Goal: Task Accomplishment & Management: Manage account settings

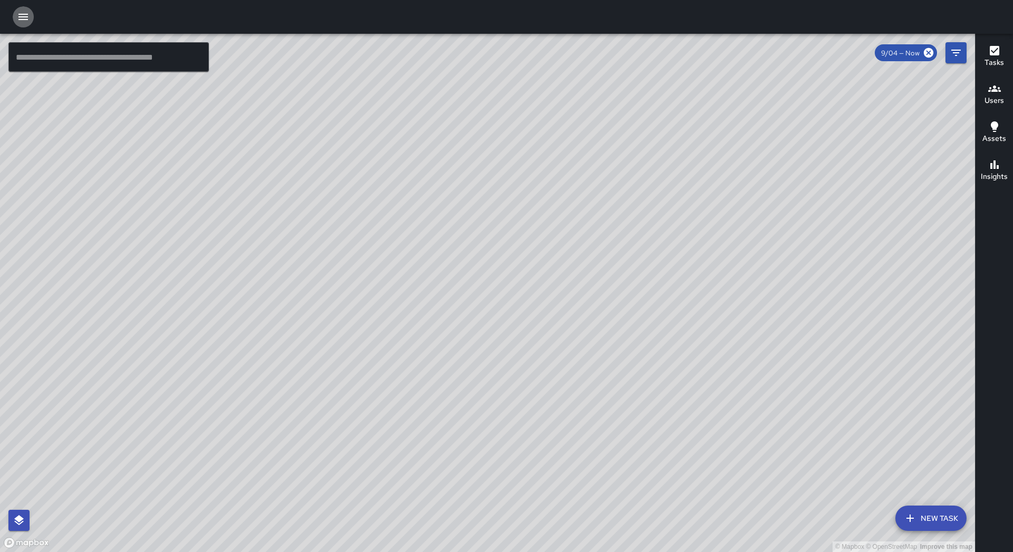
click at [25, 19] on icon "button" at bounding box center [22, 17] width 9 height 6
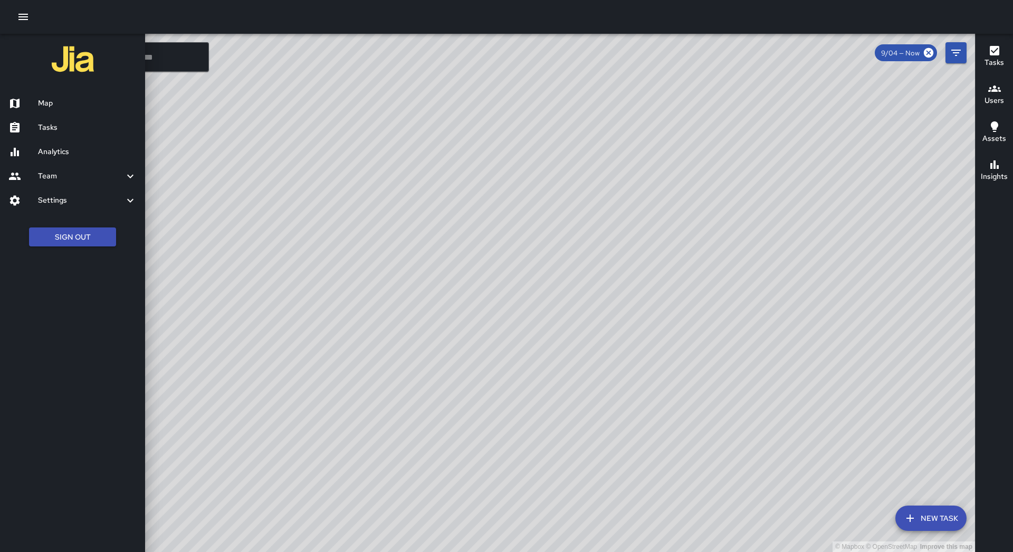
click at [70, 124] on h6 "Tasks" at bounding box center [87, 128] width 99 height 12
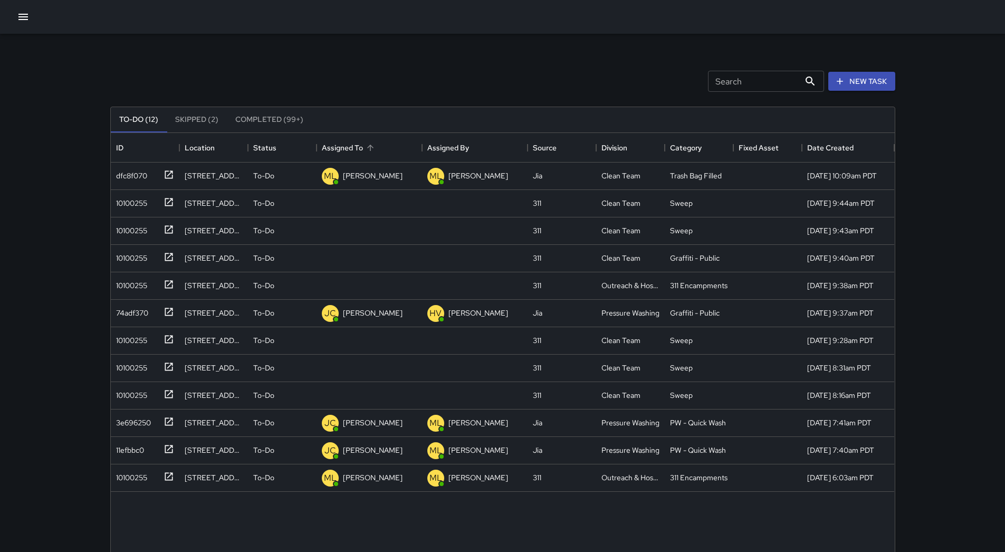
scroll to position [439, 776]
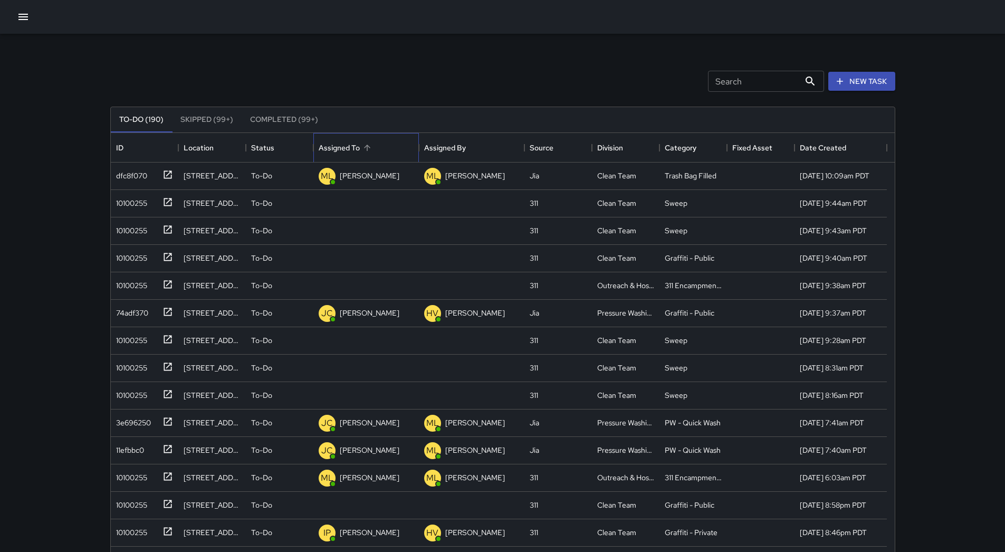
click at [383, 153] on div "Assigned To" at bounding box center [366, 148] width 95 height 30
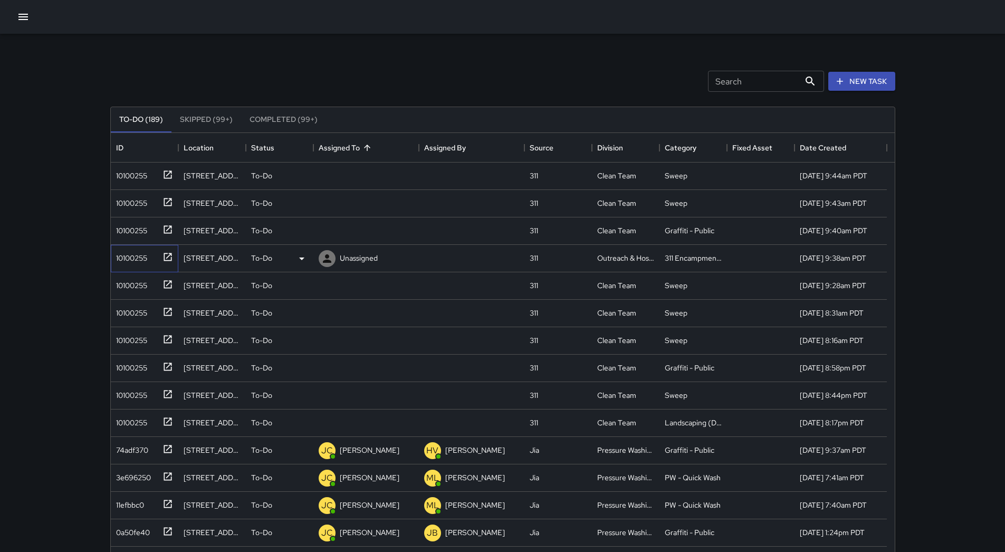
click at [116, 258] on div "10100255" at bounding box center [129, 255] width 35 height 15
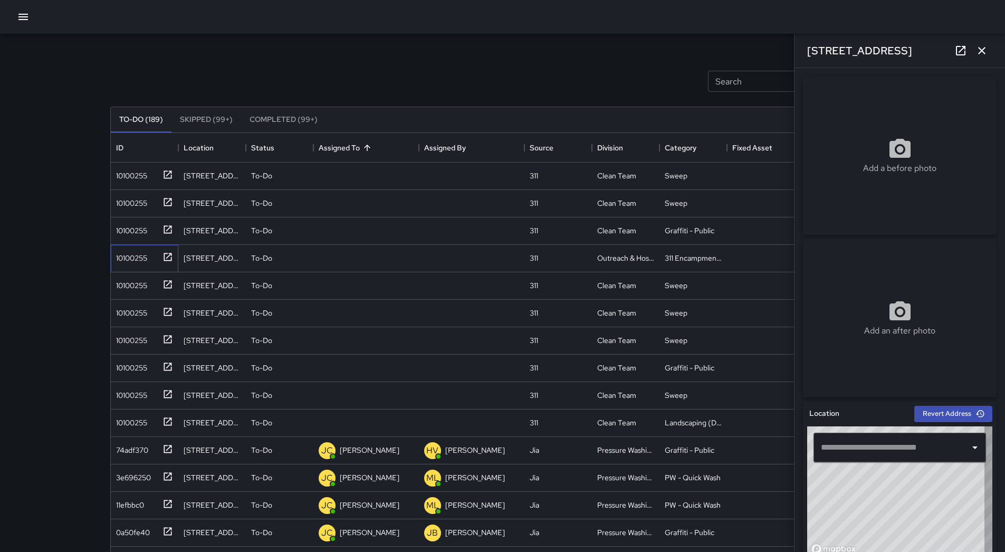
type input "**********"
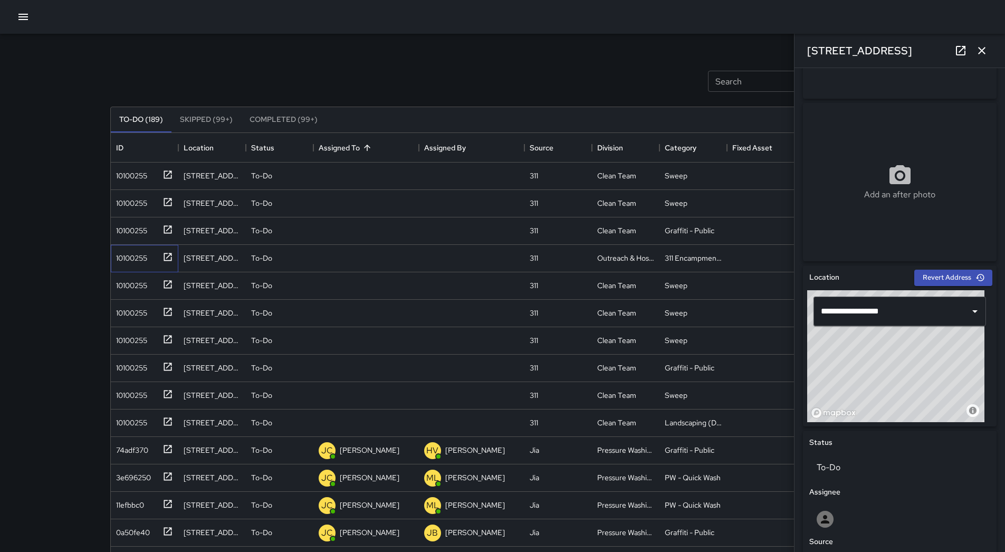
scroll to position [133, 0]
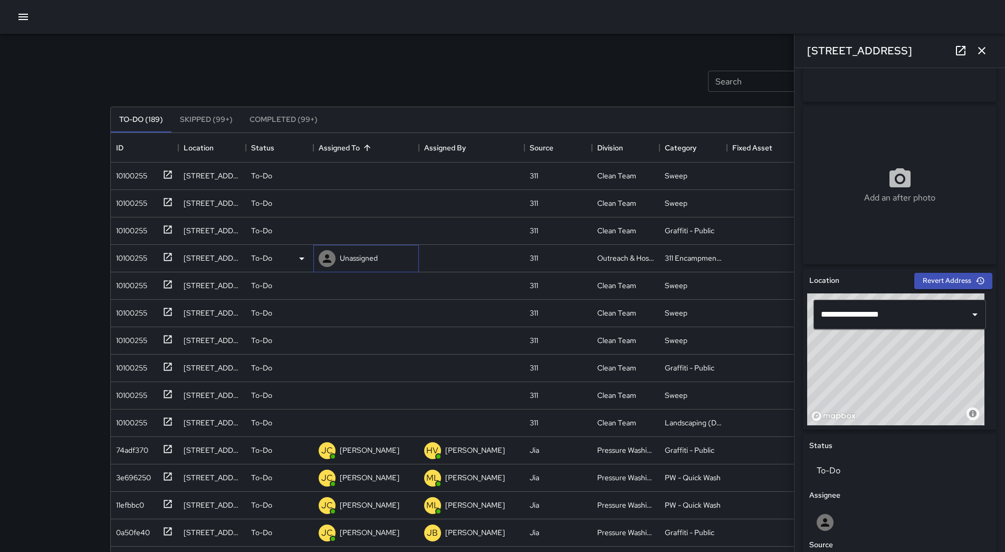
click at [366, 261] on p "Unassigned" at bounding box center [359, 258] width 38 height 11
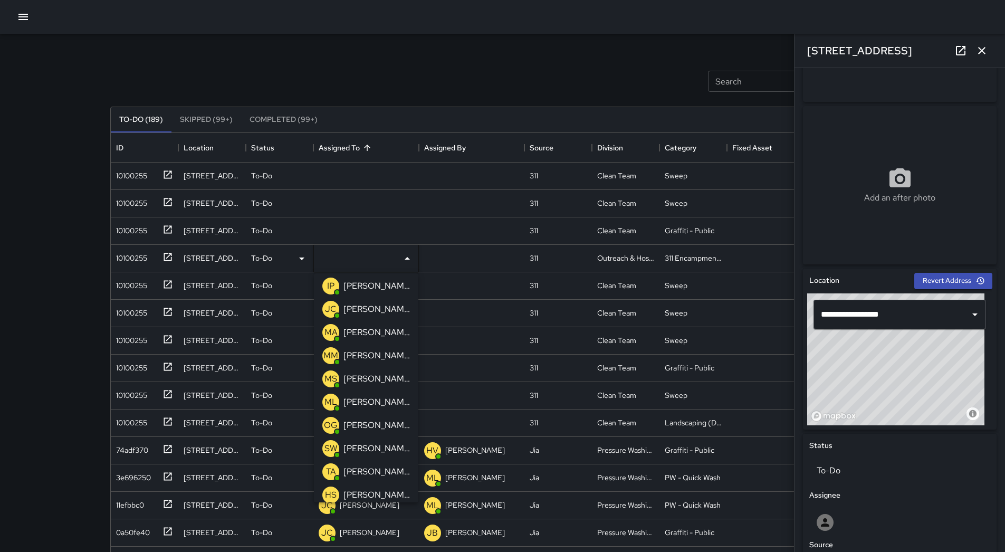
scroll to position [105, 0]
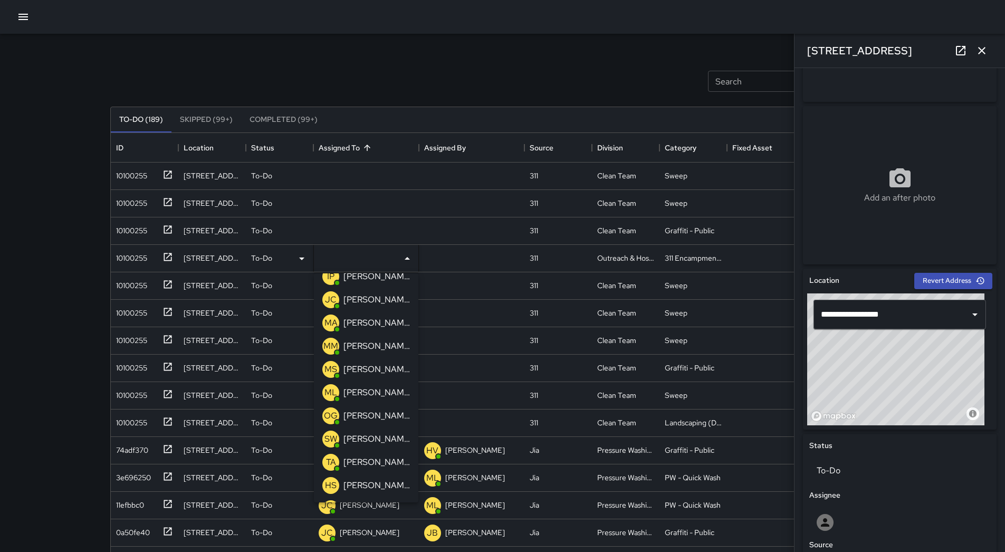
click at [374, 394] on p "[PERSON_NAME]" at bounding box center [376, 392] width 66 height 13
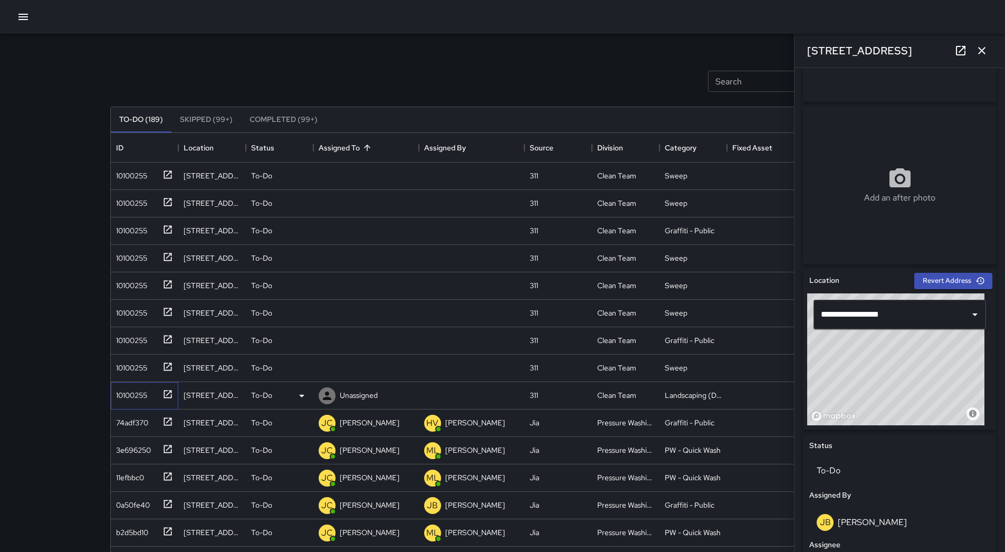
click at [132, 393] on div "10100255" at bounding box center [129, 393] width 35 height 15
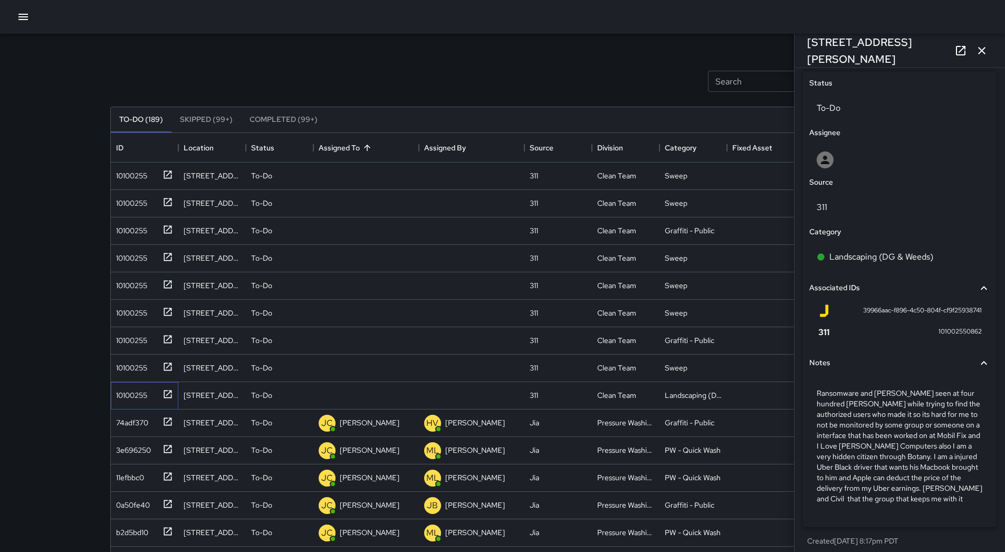
scroll to position [513, 0]
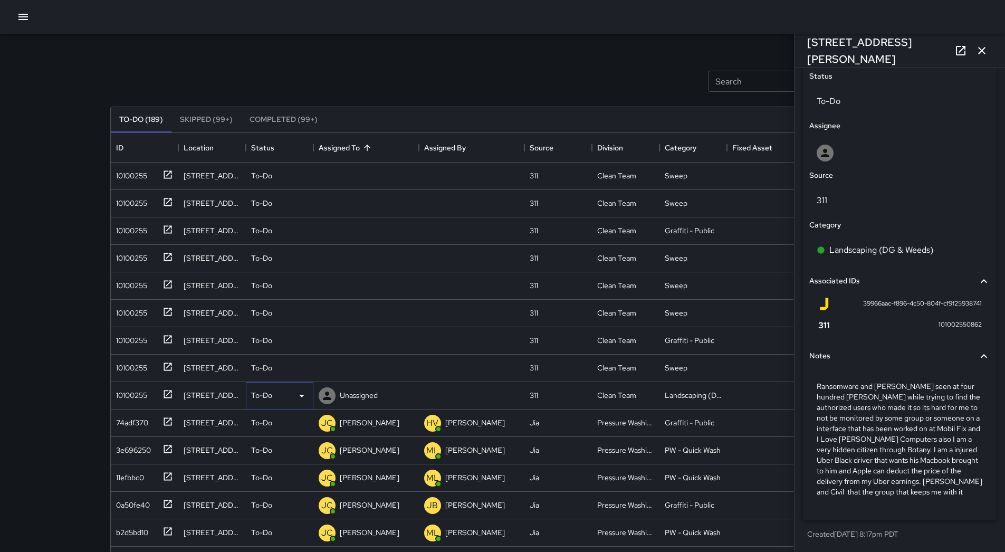
click at [304, 395] on icon at bounding box center [301, 395] width 13 height 13
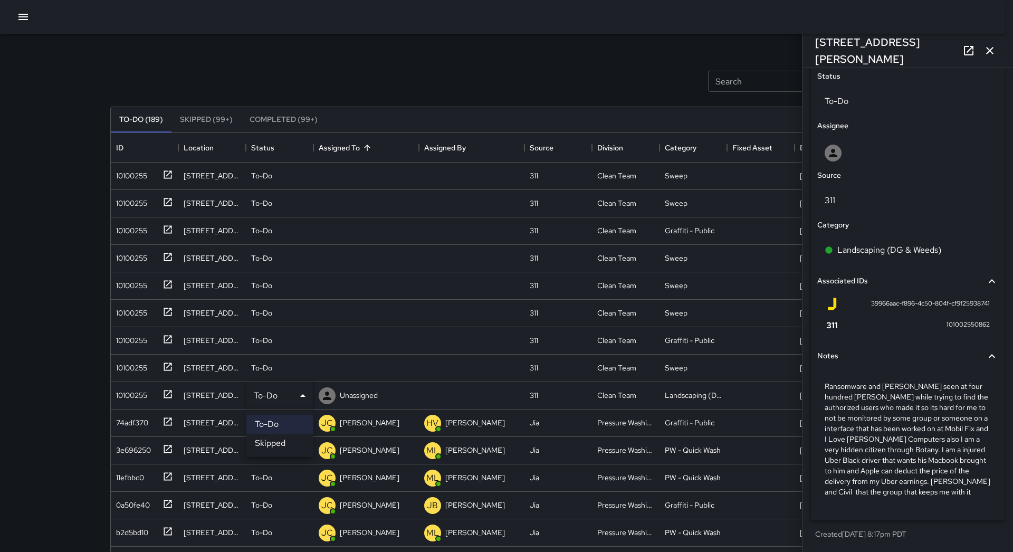
click at [287, 444] on li "Skipped" at bounding box center [279, 443] width 66 height 19
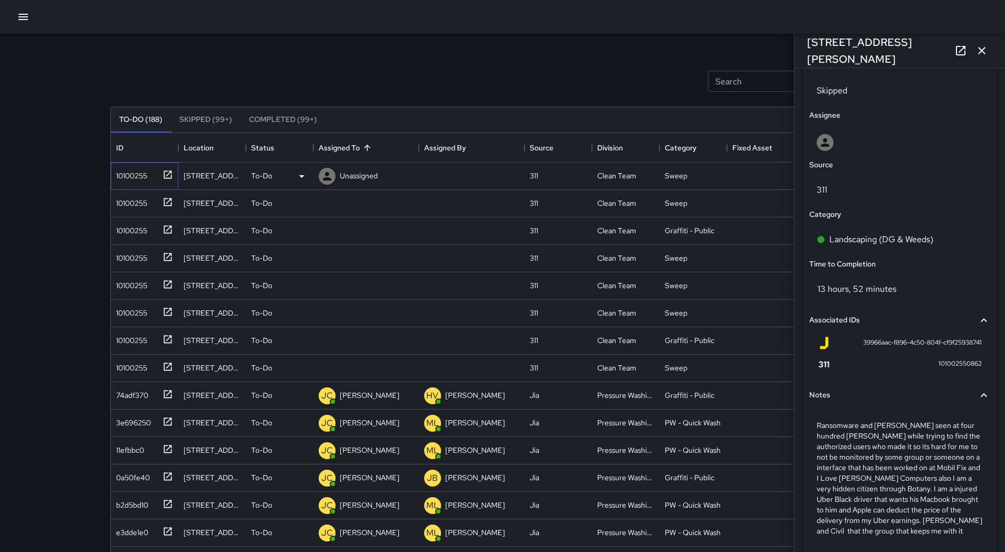
click at [127, 184] on div "10100255" at bounding box center [145, 175] width 68 height 27
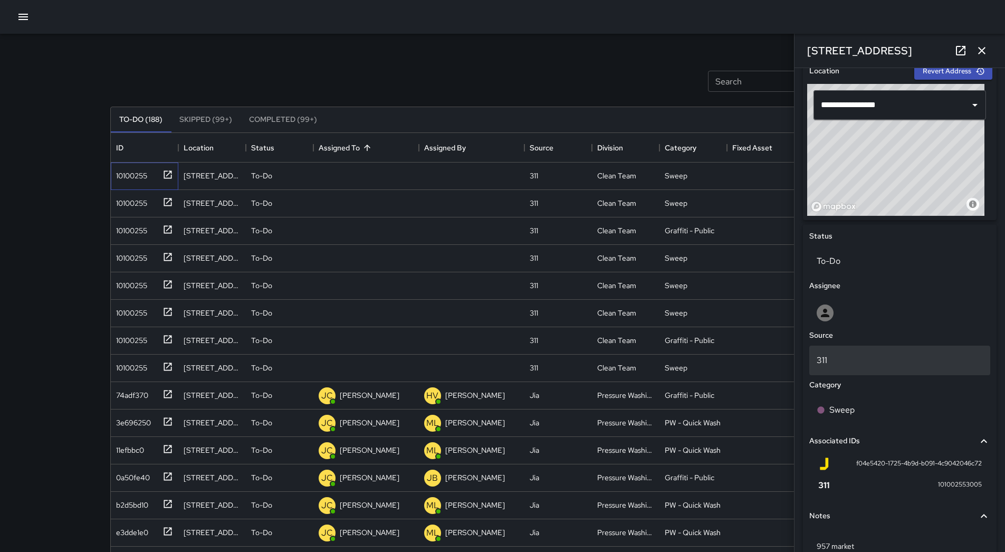
scroll to position [397, 0]
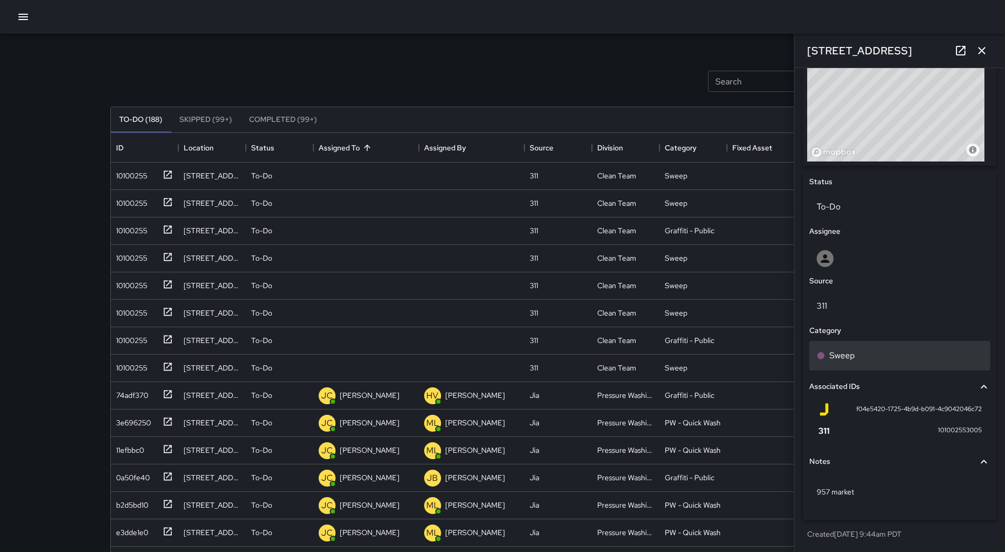
click at [877, 365] on div "Sweep" at bounding box center [899, 356] width 181 height 30
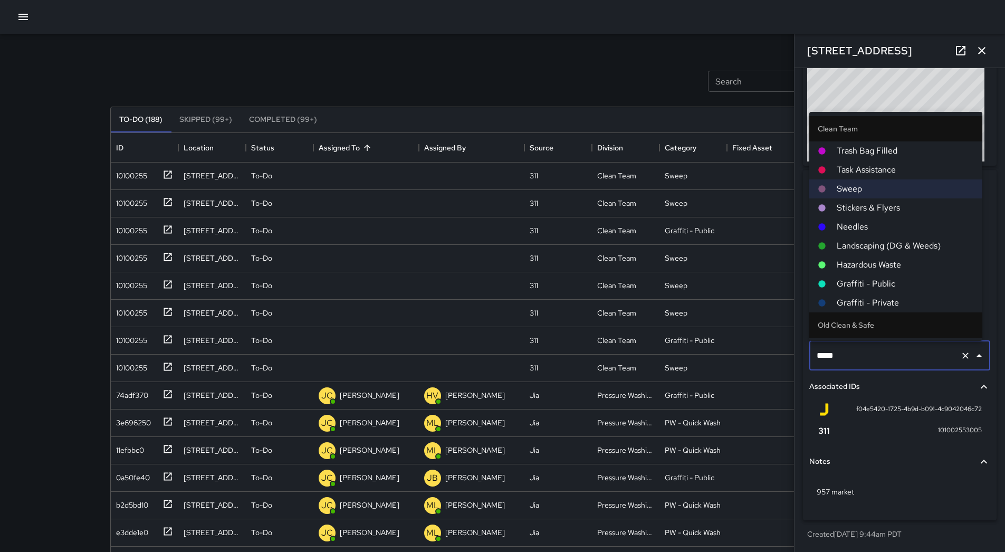
click at [900, 262] on span "Hazardous Waste" at bounding box center [905, 264] width 137 height 13
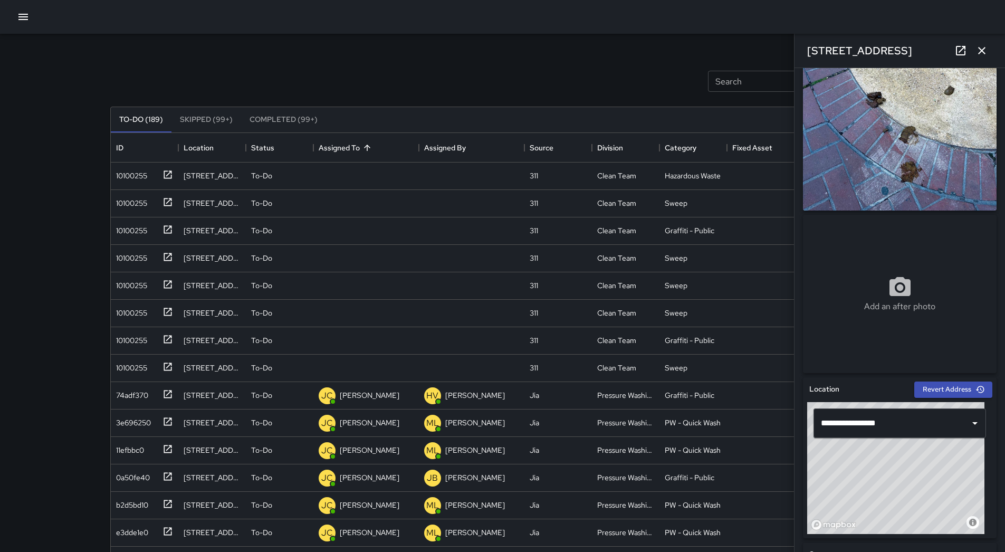
scroll to position [0, 0]
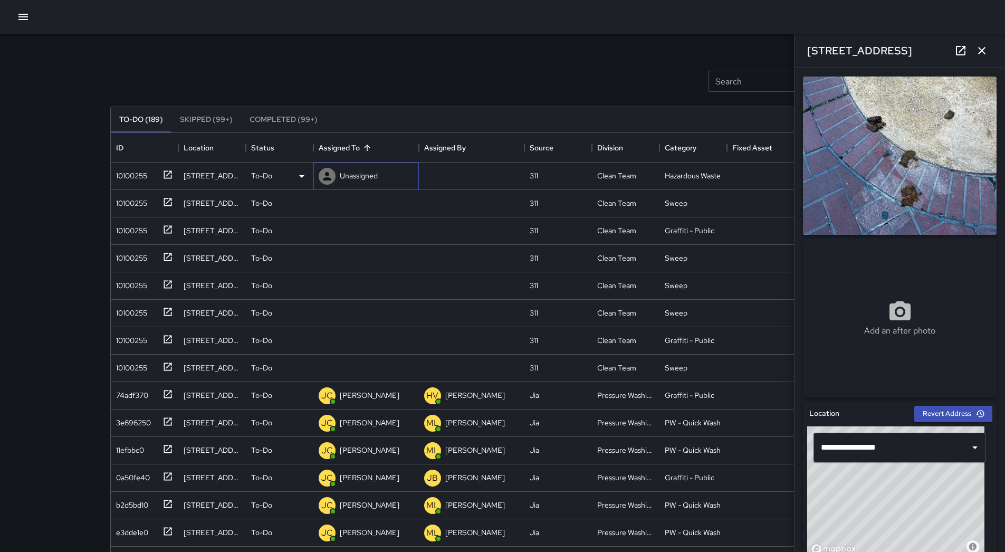
click at [360, 178] on p "Unassigned" at bounding box center [359, 175] width 38 height 11
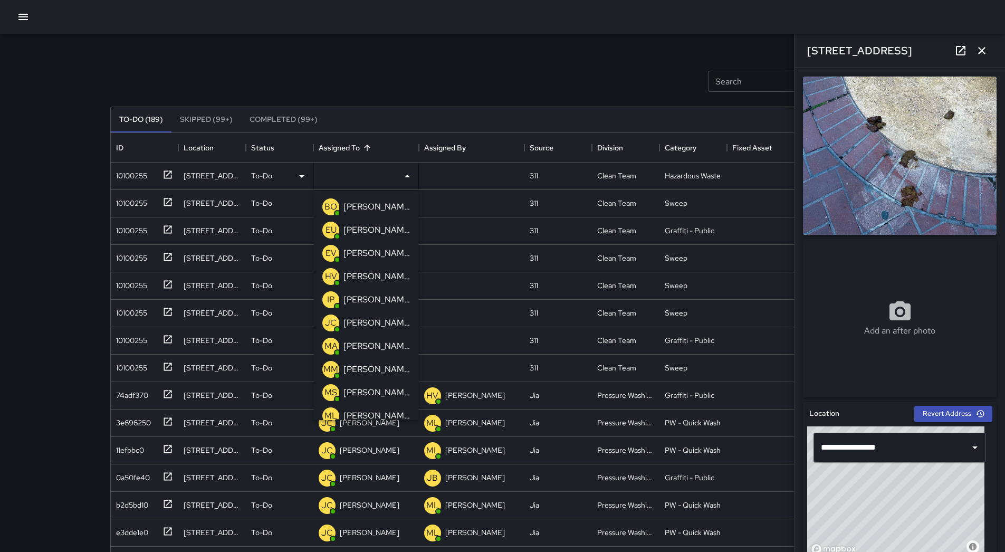
click at [379, 368] on p "[PERSON_NAME]" at bounding box center [376, 369] width 66 height 13
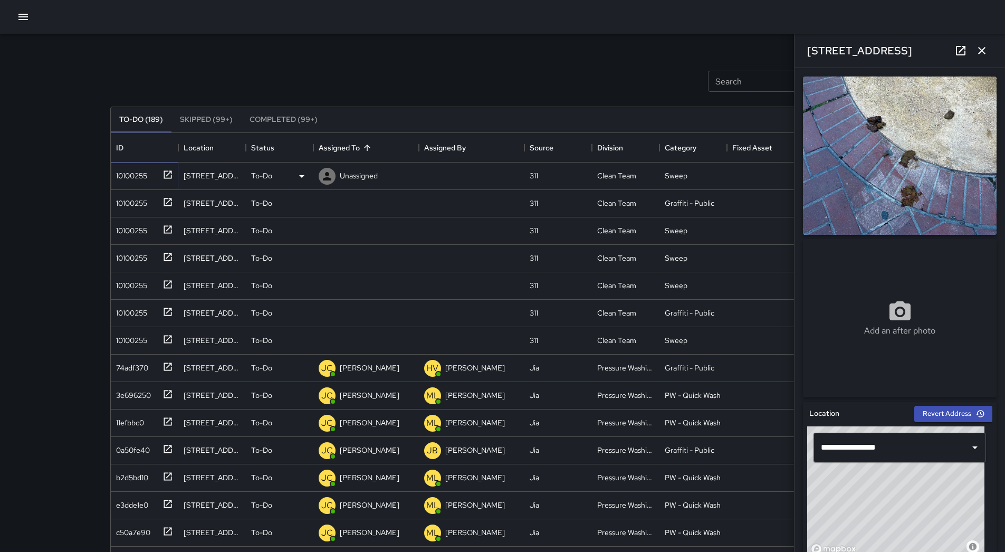
click at [146, 170] on div "10100255" at bounding box center [129, 173] width 35 height 15
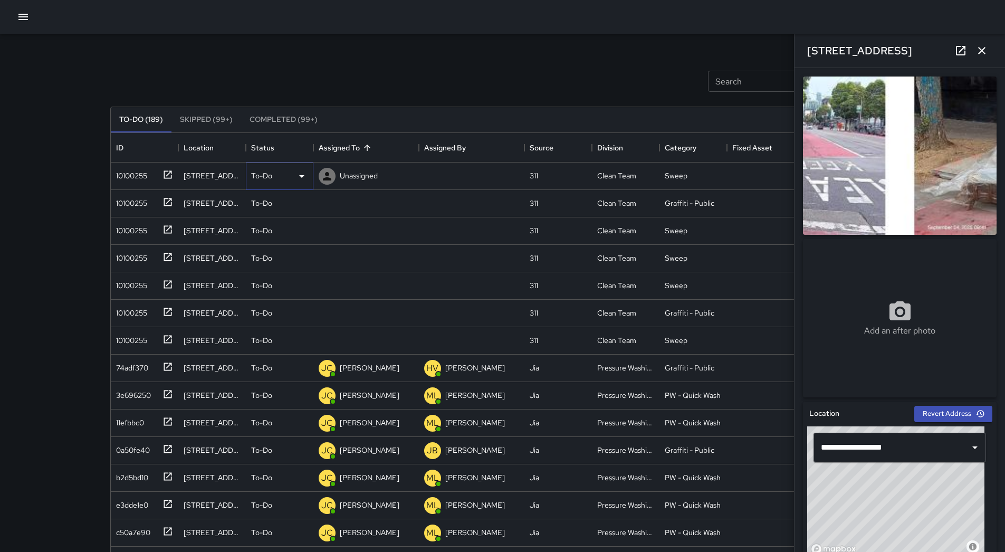
click at [288, 175] on div "To-Do" at bounding box center [279, 176] width 57 height 13
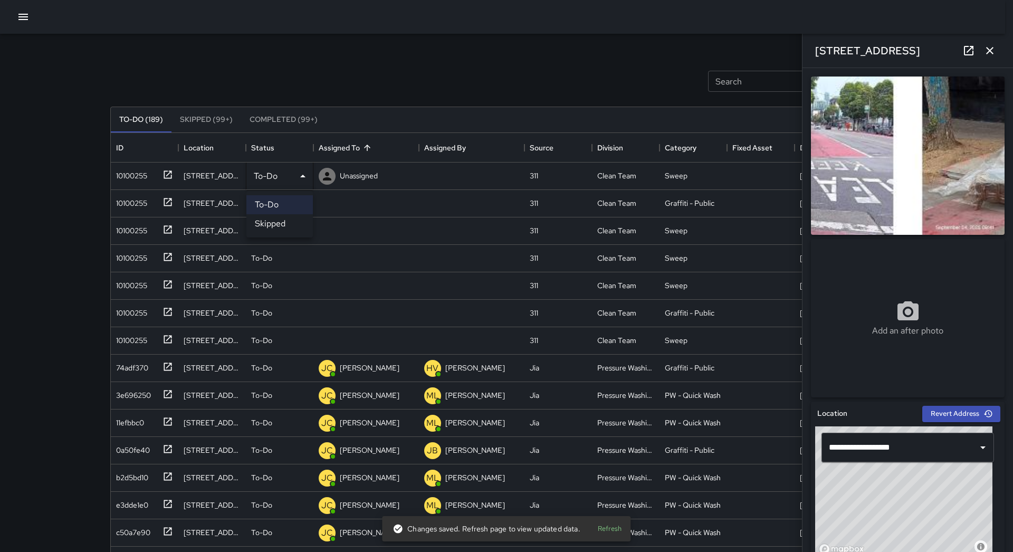
click at [292, 225] on li "Skipped" at bounding box center [279, 223] width 66 height 19
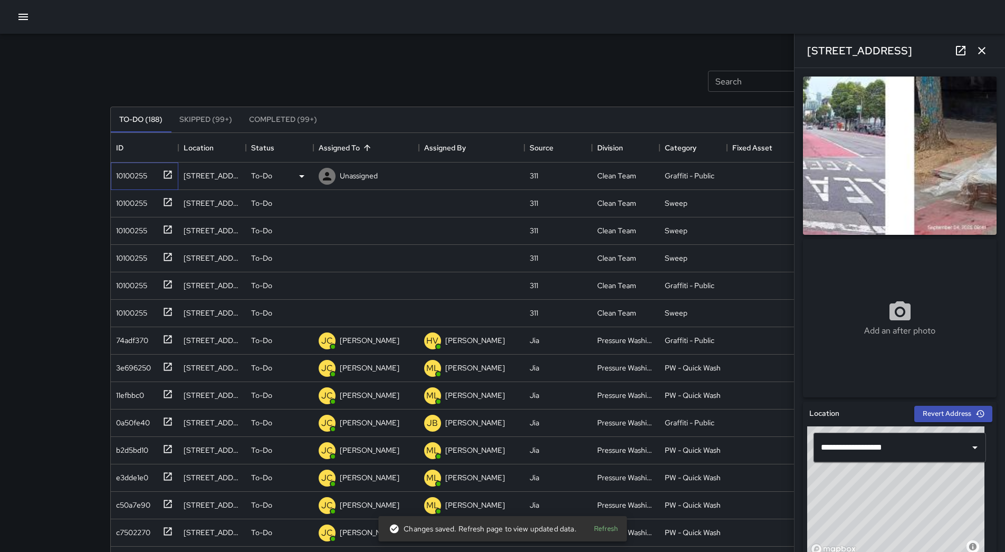
click at [145, 182] on div "10100255" at bounding box center [142, 173] width 61 height 17
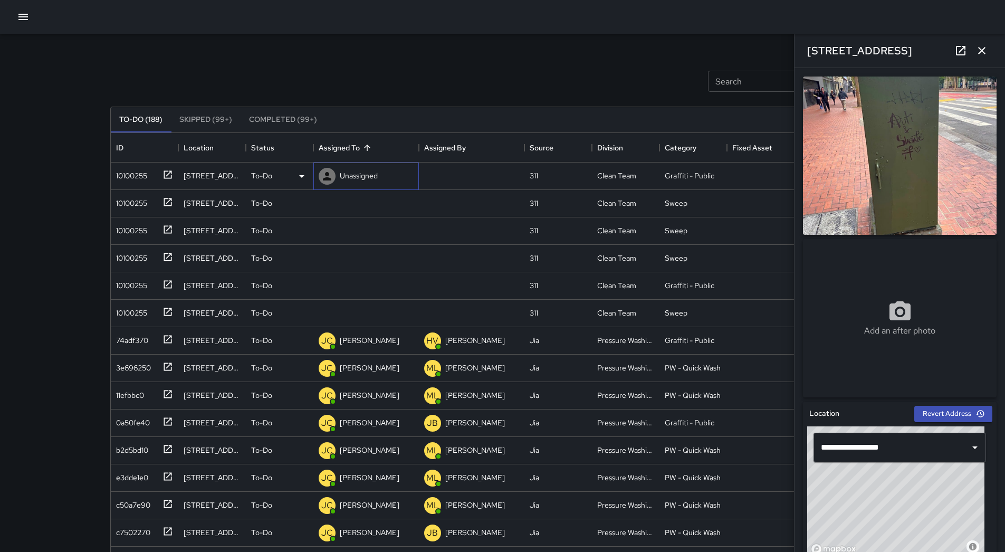
click at [365, 171] on p "Unassigned" at bounding box center [359, 175] width 38 height 11
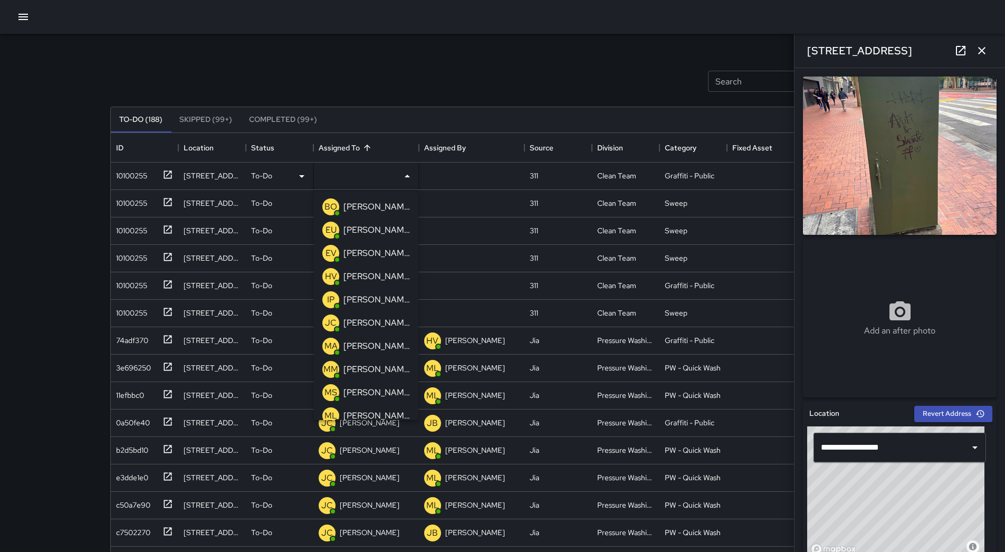
click at [386, 229] on p "[PERSON_NAME]" at bounding box center [376, 230] width 66 height 13
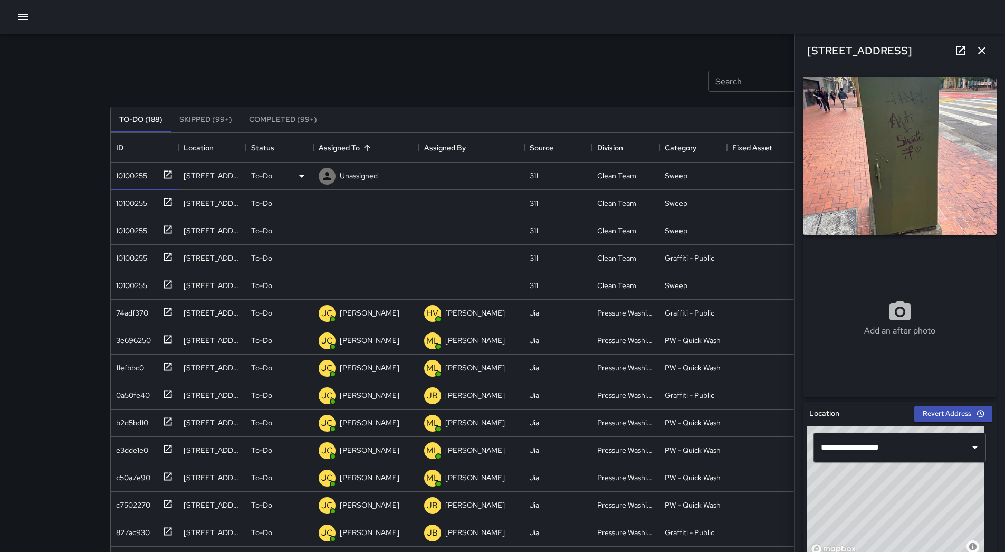
click at [156, 182] on div "10100255" at bounding box center [142, 173] width 61 height 17
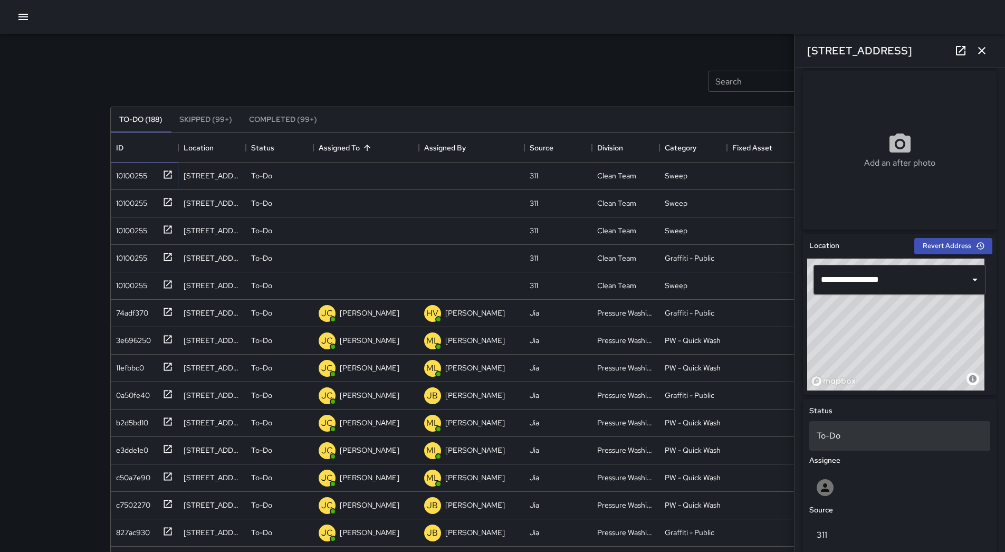
scroll to position [397, 0]
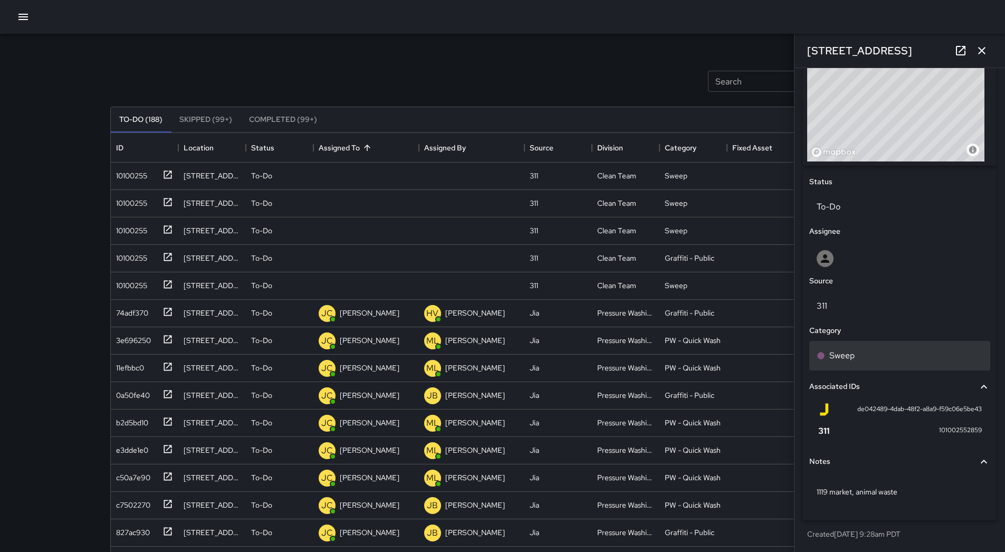
click at [867, 362] on div "Sweep" at bounding box center [899, 356] width 181 height 30
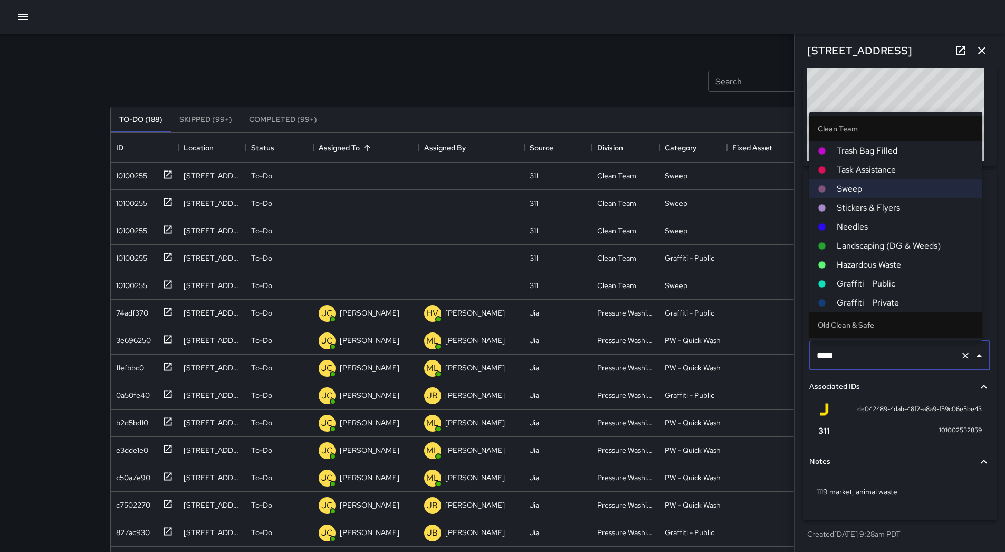
click at [891, 267] on span "Hazardous Waste" at bounding box center [905, 264] width 137 height 13
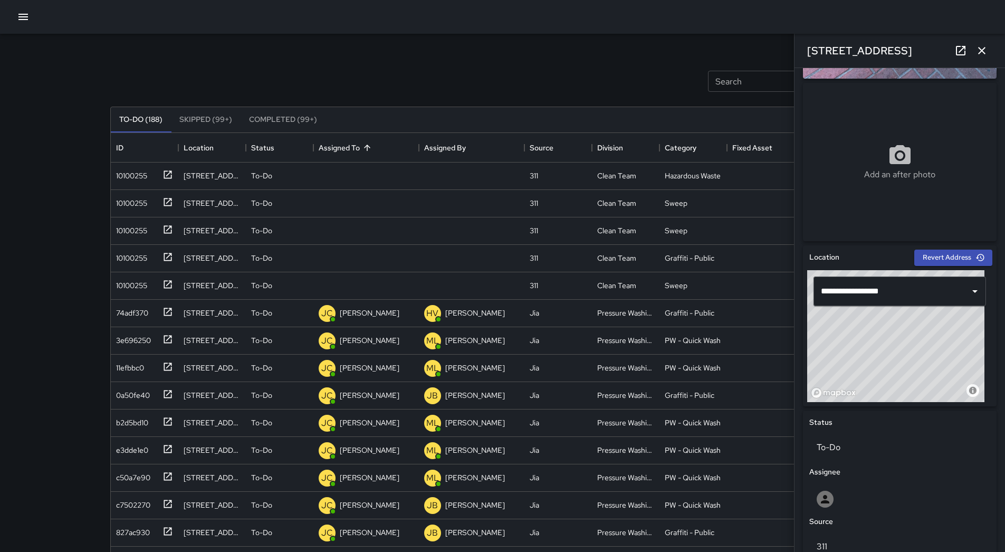
scroll to position [316, 0]
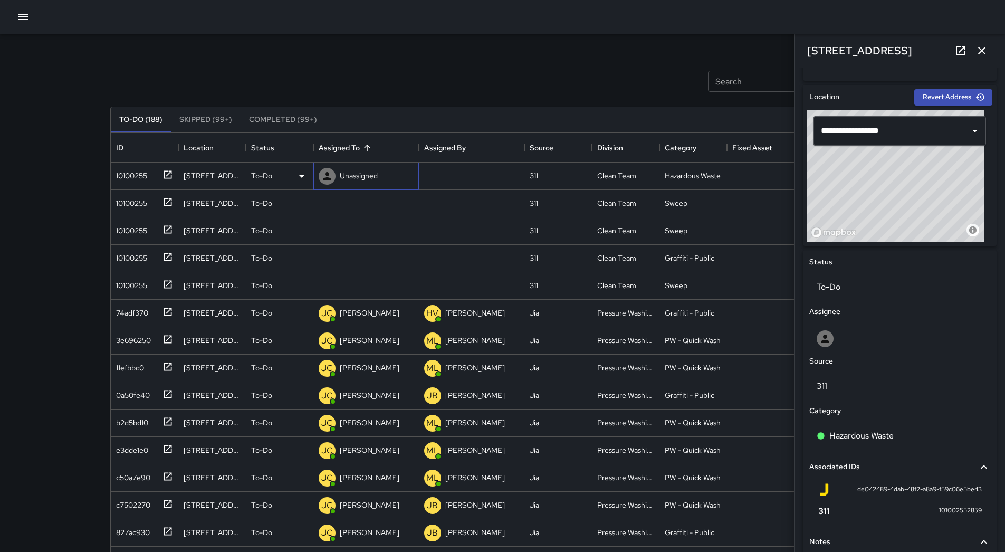
click at [341, 173] on div "Unassigned" at bounding box center [359, 175] width 42 height 15
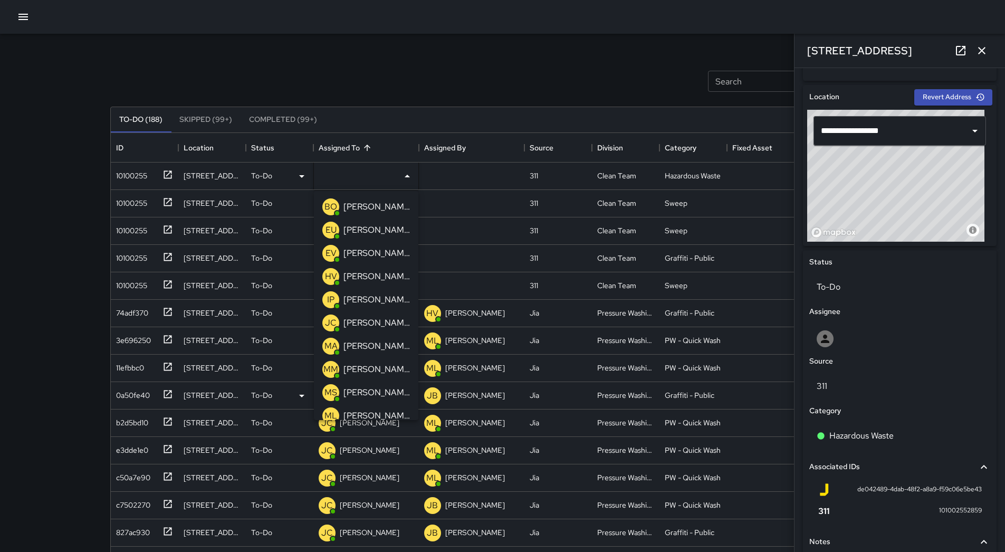
click at [372, 368] on p "[PERSON_NAME]" at bounding box center [376, 369] width 66 height 13
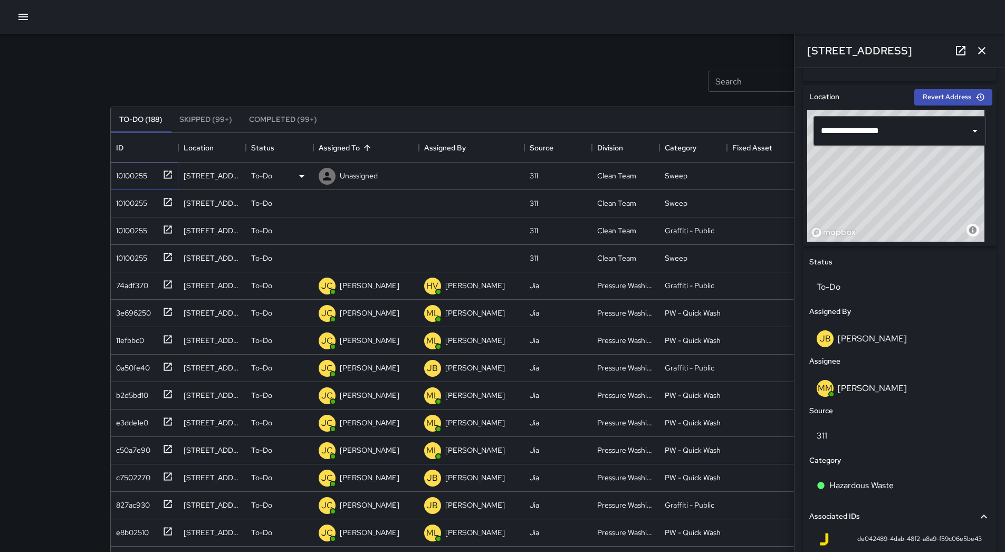
click at [135, 171] on div "10100255" at bounding box center [129, 173] width 35 height 15
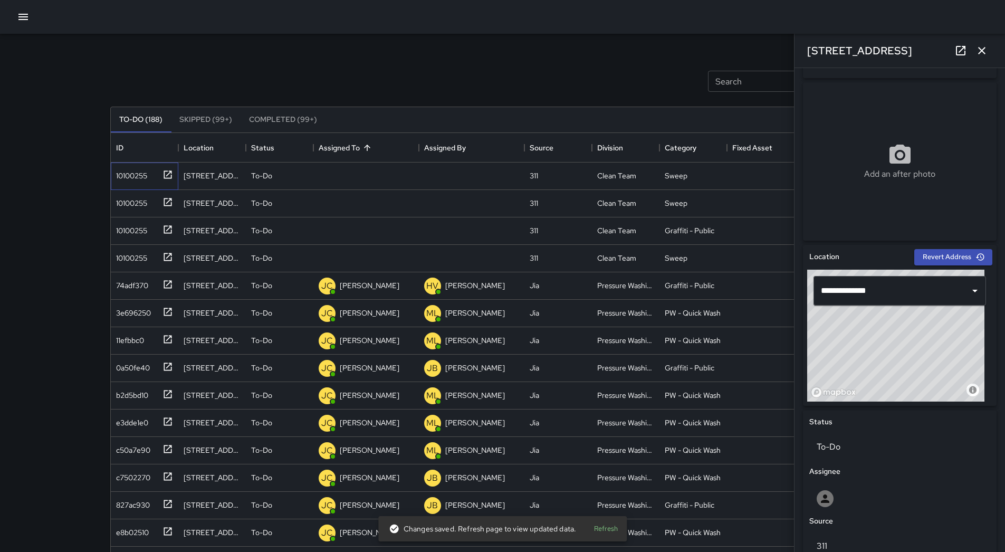
scroll to position [133, 0]
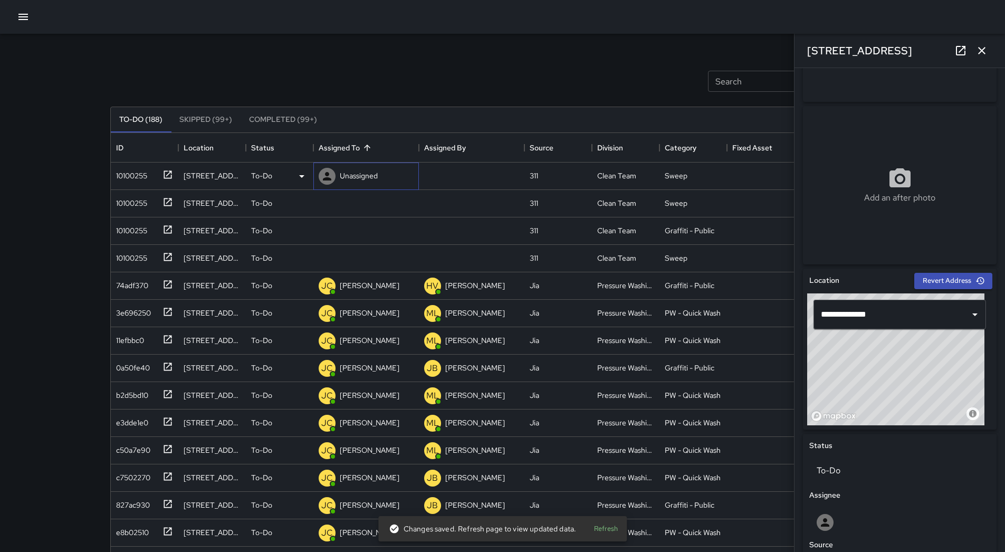
click at [362, 175] on p "Unassigned" at bounding box center [359, 175] width 38 height 11
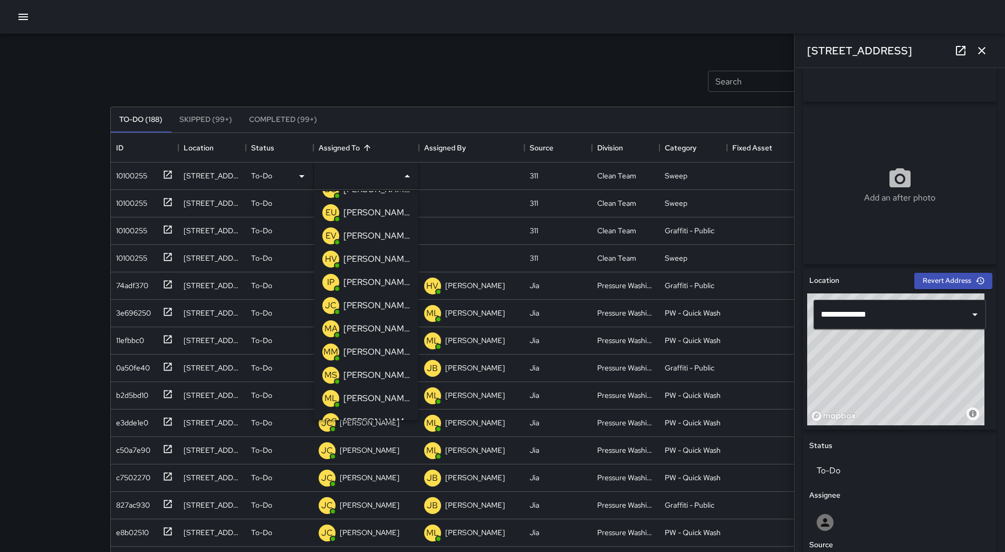
scroll to position [0, 0]
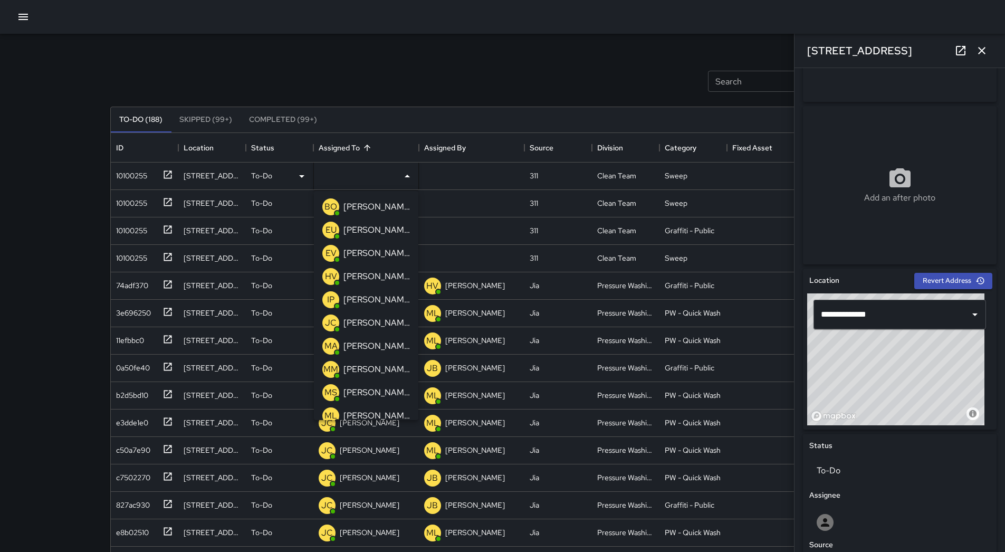
click at [377, 209] on p "[PERSON_NAME] Overall" at bounding box center [376, 206] width 66 height 13
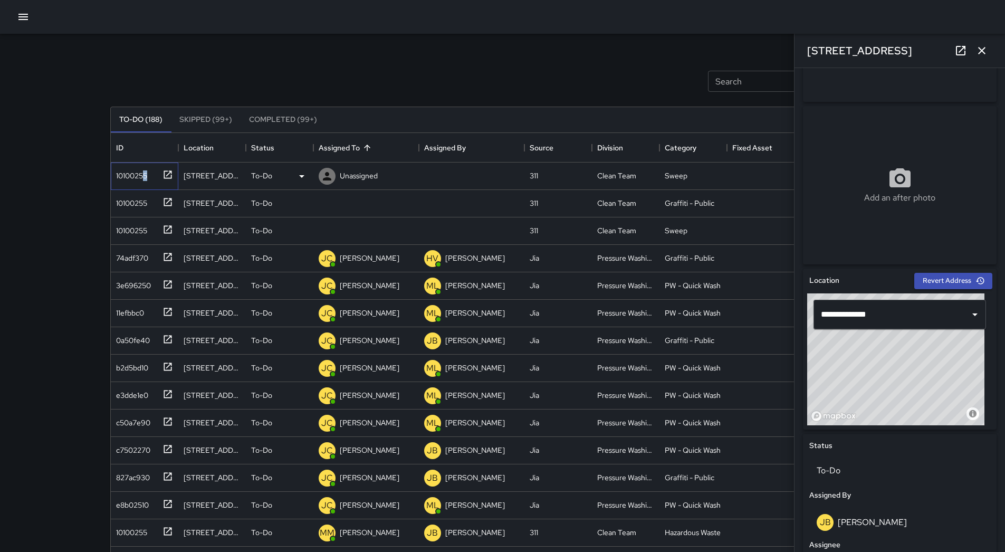
click at [147, 175] on div "10100255" at bounding box center [129, 173] width 35 height 15
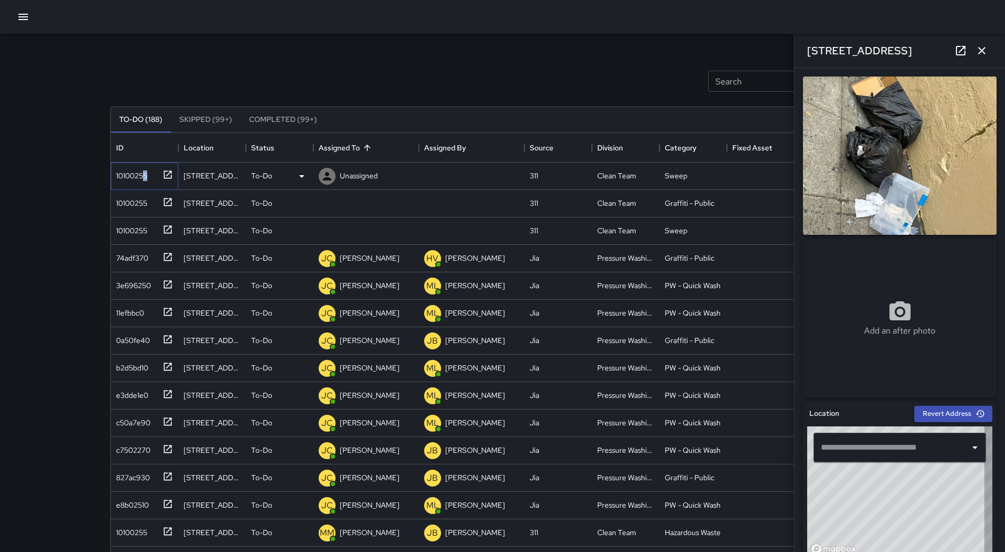
type input "**********"
click at [546, 75] on div "Search Search New Task" at bounding box center [502, 81] width 789 height 55
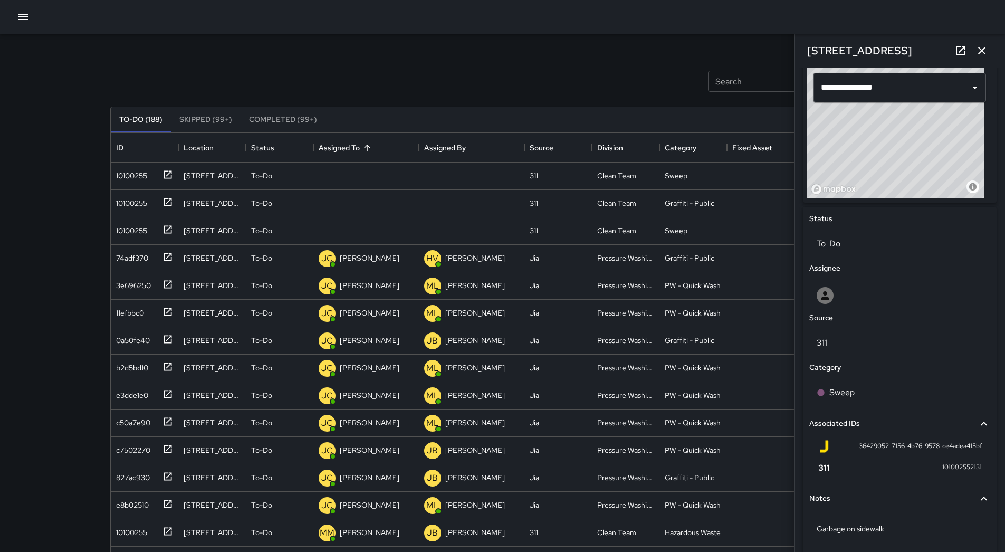
scroll to position [369, 0]
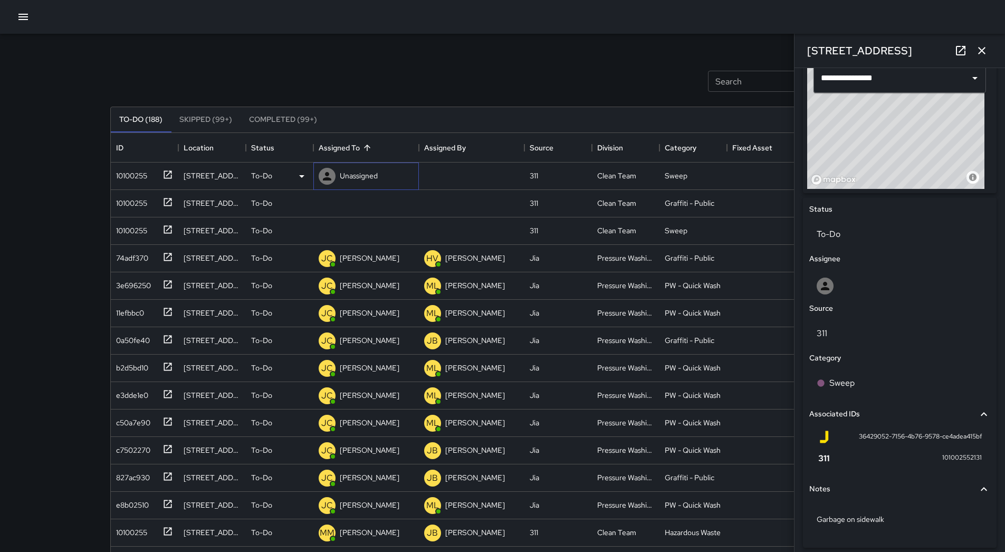
click at [376, 174] on p "Unassigned" at bounding box center [359, 175] width 38 height 11
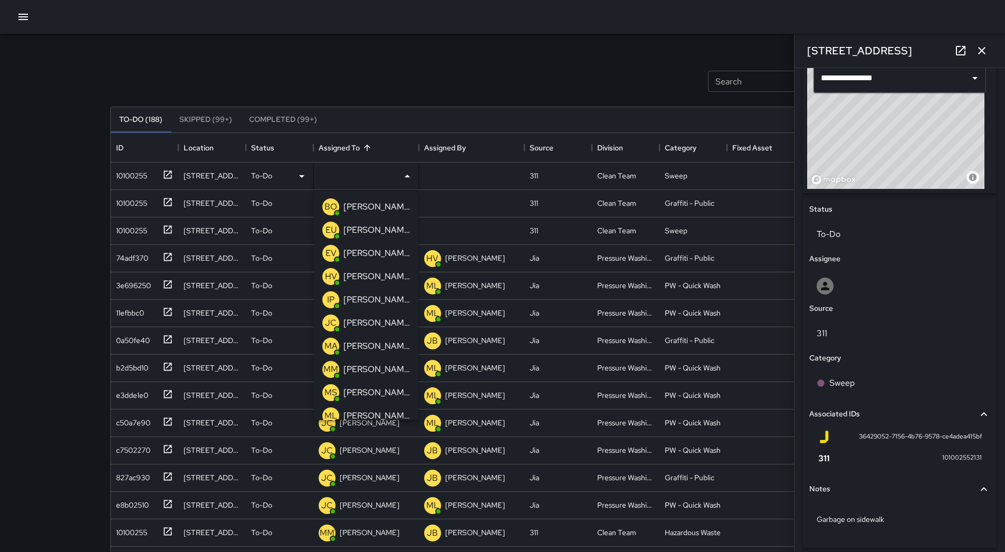
click at [383, 209] on p "[PERSON_NAME] Overall" at bounding box center [376, 206] width 66 height 13
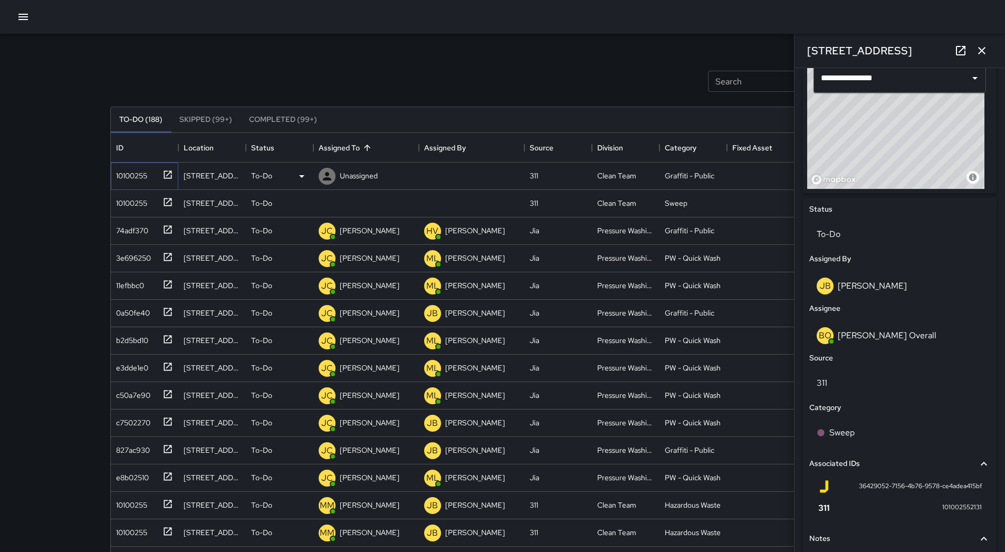
click at [145, 181] on div "10100255" at bounding box center [129, 173] width 35 height 15
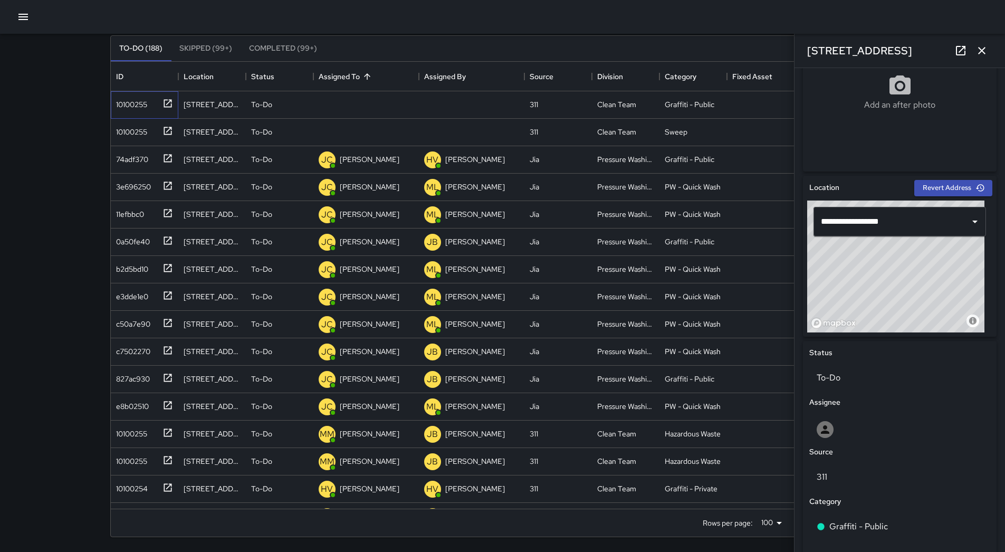
scroll to position [207, 0]
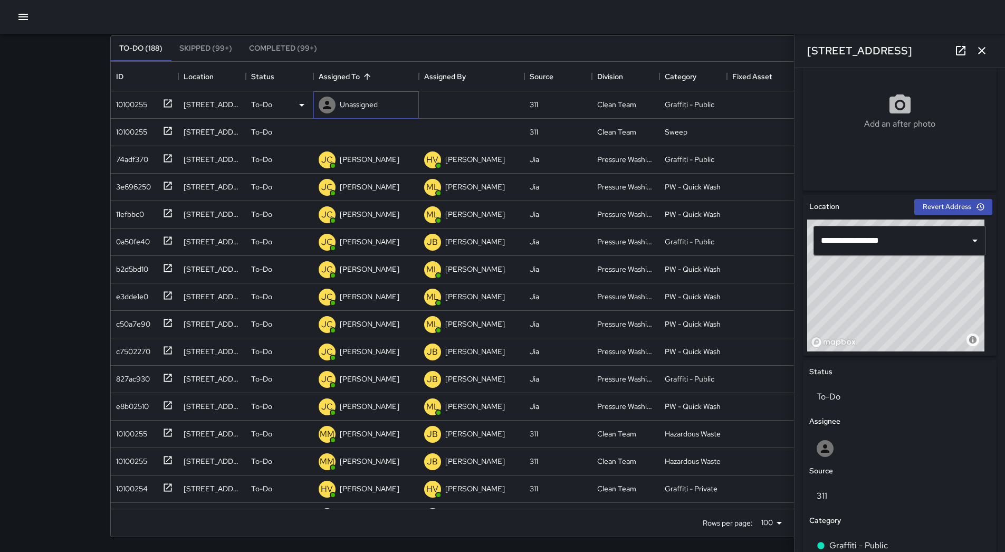
click at [352, 104] on p "Unassigned" at bounding box center [359, 104] width 38 height 11
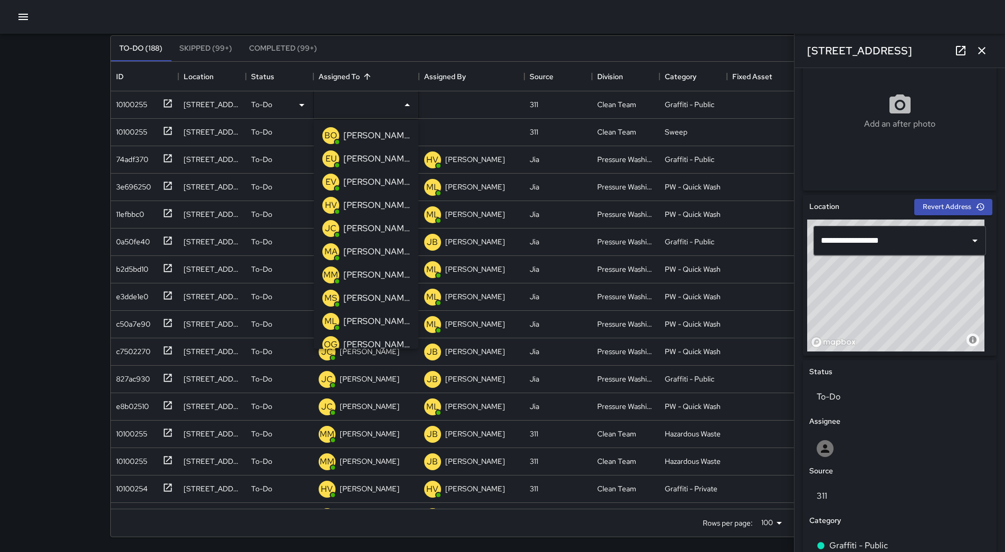
click at [384, 279] on p "[PERSON_NAME]" at bounding box center [376, 274] width 66 height 13
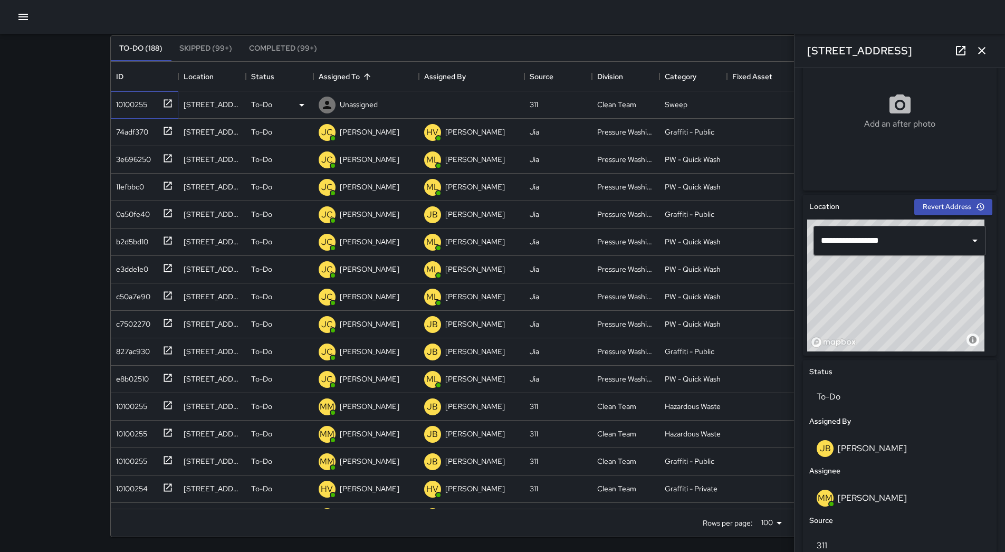
click at [143, 103] on div "10100255" at bounding box center [129, 102] width 35 height 15
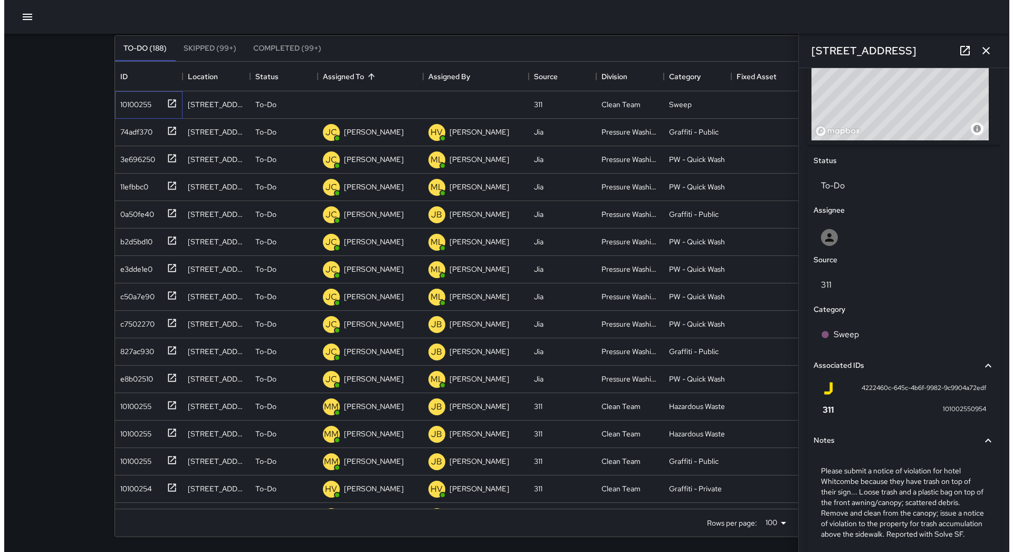
scroll to position [471, 0]
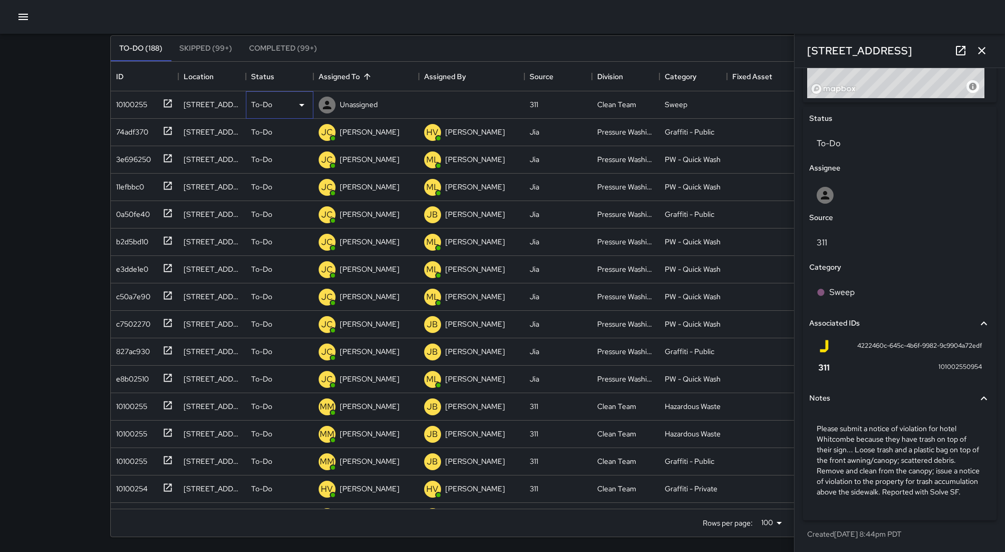
click at [290, 104] on div "To-Do" at bounding box center [279, 105] width 57 height 13
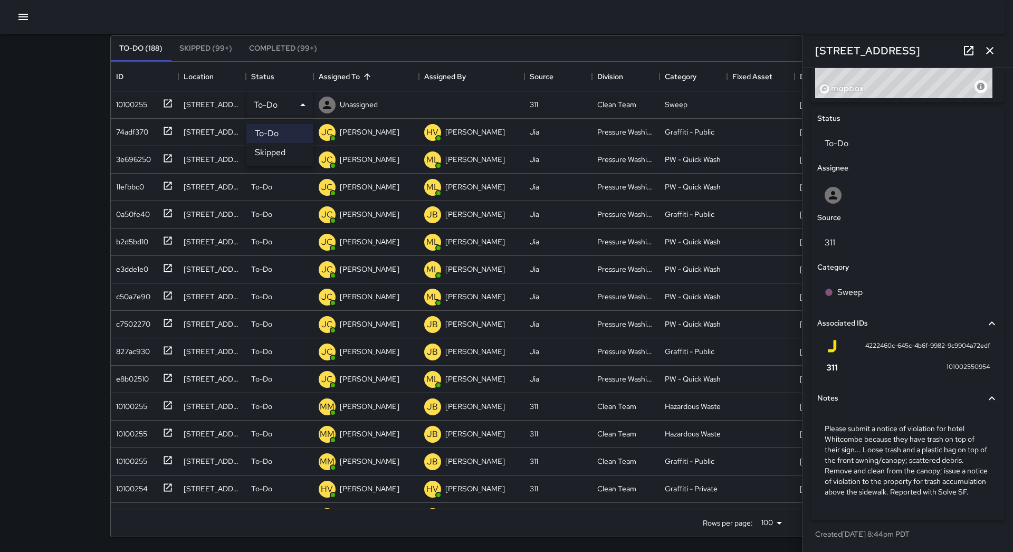
click at [291, 156] on li "Skipped" at bounding box center [279, 152] width 66 height 19
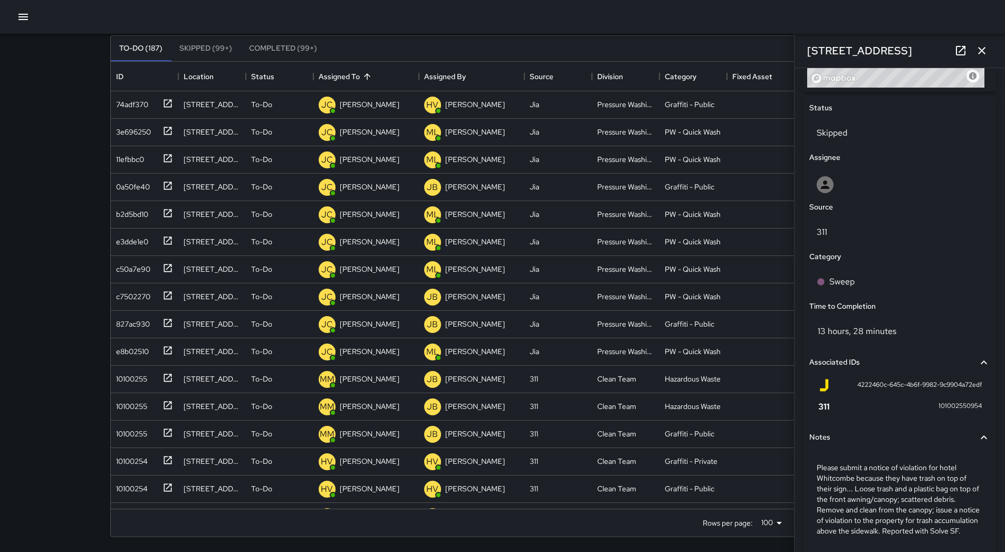
drag, startPoint x: 11, startPoint y: 13, endPoint x: 14, endPoint y: 23, distance: 10.4
click at [11, 15] on div at bounding box center [502, 17] width 1005 height 34
click at [22, 26] on button "button" at bounding box center [23, 16] width 21 height 21
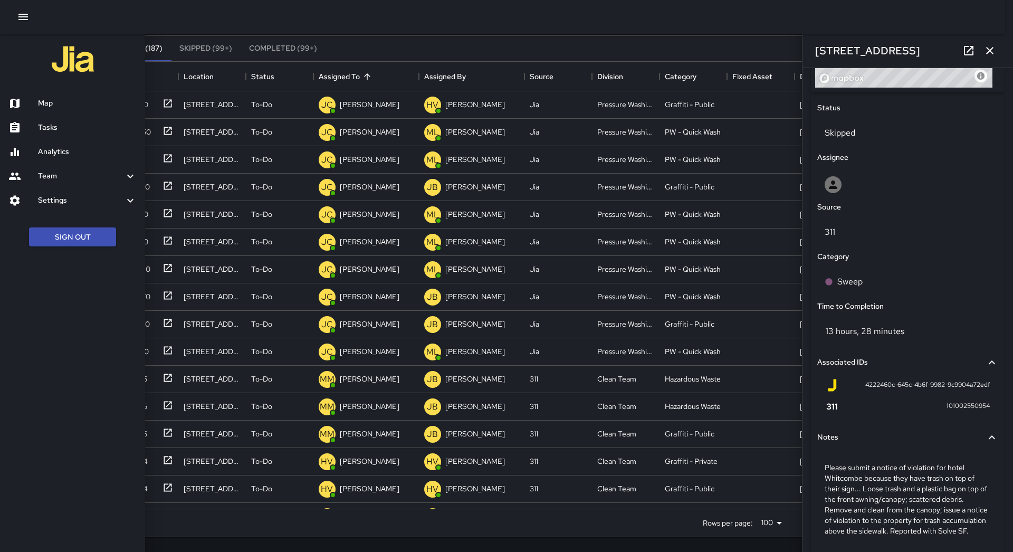
click at [46, 103] on h6 "Map" at bounding box center [87, 104] width 99 height 12
